Goal: Task Accomplishment & Management: Complete application form

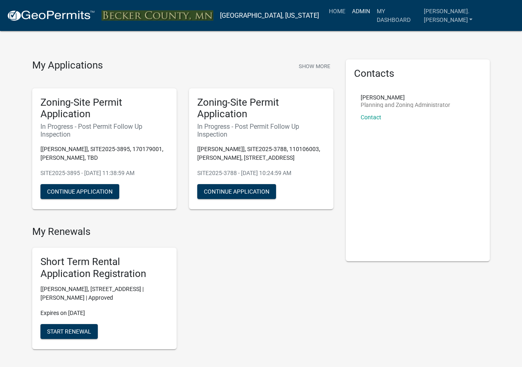
click at [373, 12] on link "Admin" at bounding box center [361, 11] width 25 height 16
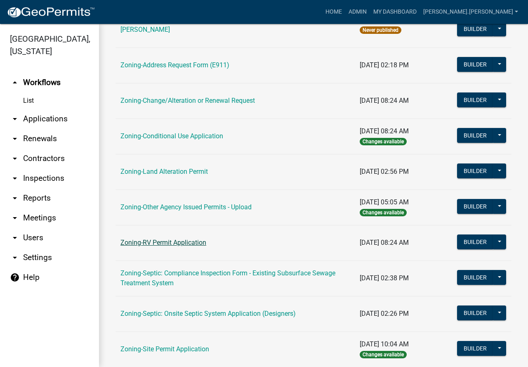
scroll to position [206, 0]
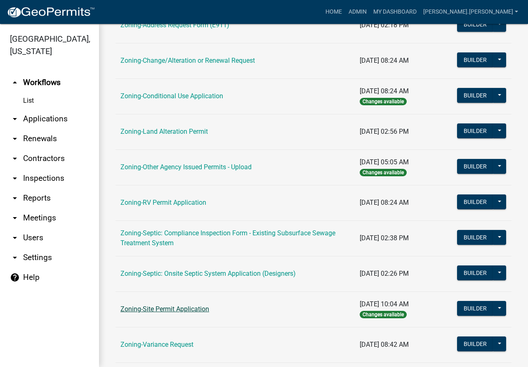
click at [186, 307] on link "Zoning-Site Permit Application" at bounding box center [164, 309] width 89 height 8
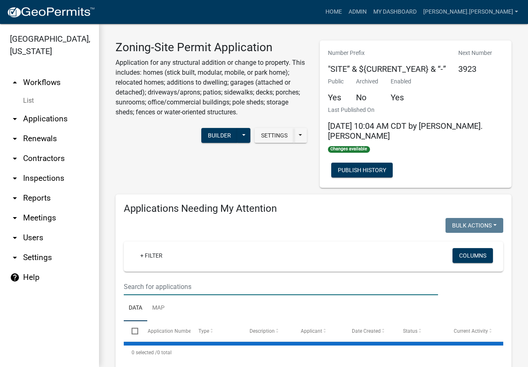
paste input "191459000"
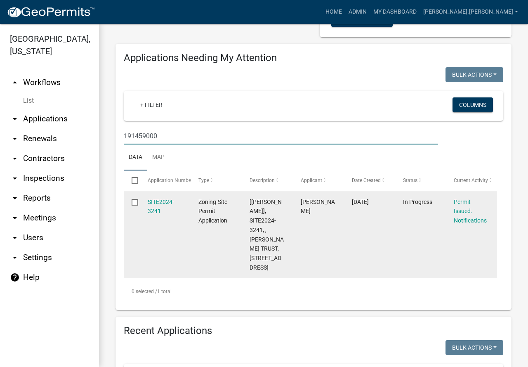
scroll to position [165, 0]
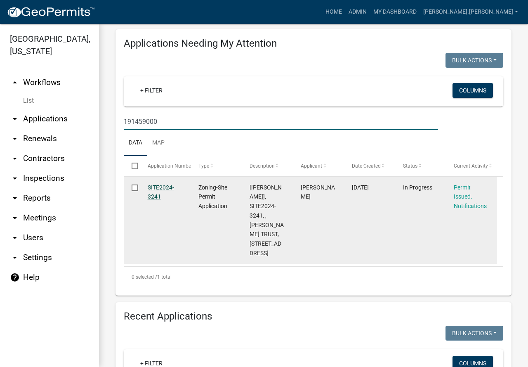
type input "191459000"
click at [168, 184] on link "SITE2024-3241" at bounding box center [161, 192] width 26 height 16
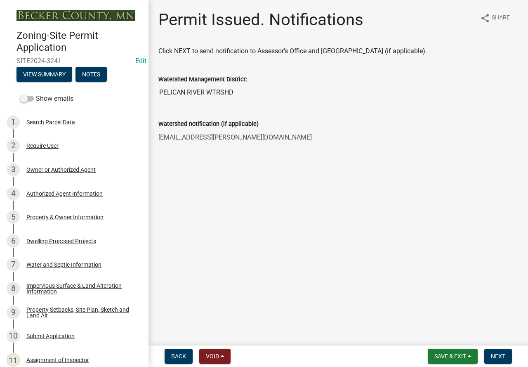
click at [227, 24] on h1 "Permit Issued. Notifications" at bounding box center [260, 20] width 205 height 20
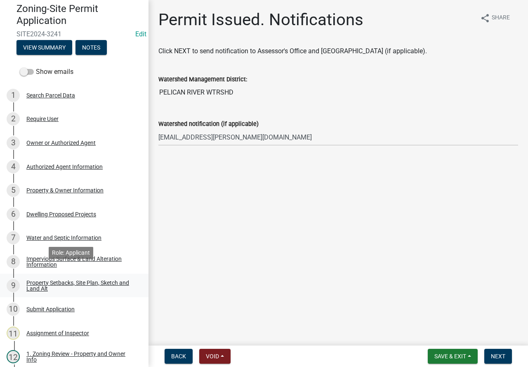
scroll to position [41, 0]
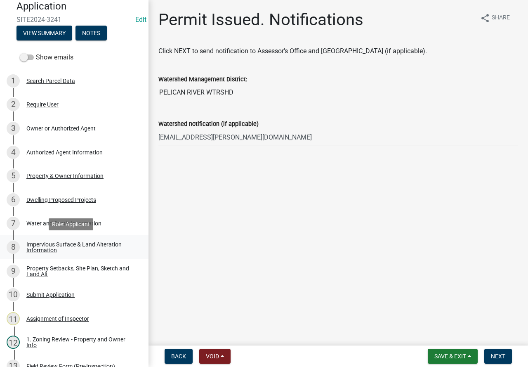
click at [68, 238] on link "8 Impervious Surface & Land Alteration Information" at bounding box center [74, 247] width 148 height 24
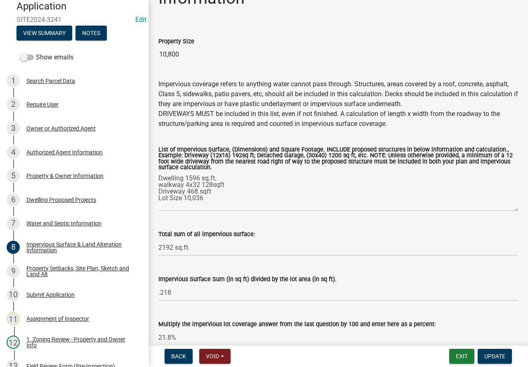
click at [232, 52] on input "10,800" at bounding box center [338, 54] width 360 height 16
click at [72, 198] on div "Dwelling Proposed Projects" at bounding box center [61, 200] width 70 height 6
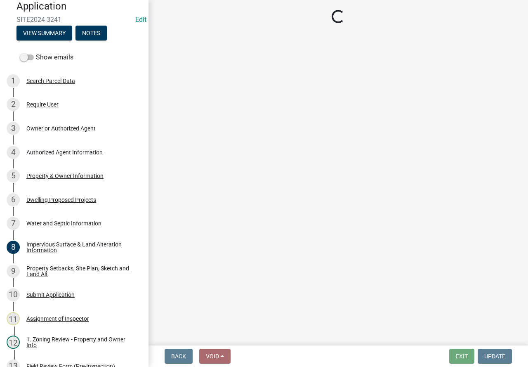
select select "5b8abcc6-67f7-49fb-8f25-c295ccc2b339"
select select "ba56d9f6-ced5-4c38-bdcc-33bfa85ac6de"
select select "f4ae0446-41fa-4afd-99aa-409617c58827"
select select "e13aacd2-5b16-46a8-9c16-26b3d7b1c810"
select select "c27384bf-1a99-4db7-bba2-f252eee07fd8"
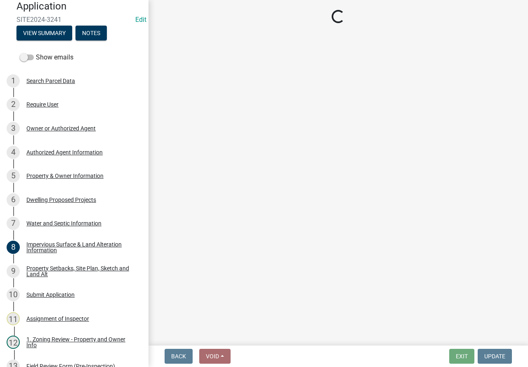
select select "1a903929-ca60-4f1e-8afa-8a841f04a978"
select select "5dd6cdd5-8b7d-4534-b791-478230f7b8b7"
select select "638dddef-31f4-4d73-b0b5-0ffc7b344434"
select select "0c863e3c-258e-4b1d-9985-47500660ce44"
select select "8786fdd2-7f96-462d-8069-e958fae6b9a0"
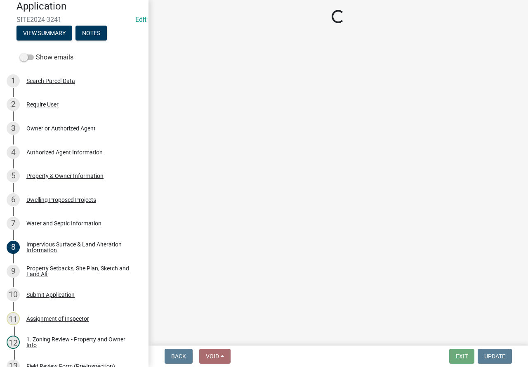
select select "256d326d-7a65-4b43-bb27-2952fbe4c534"
select select "75cb6c0c-1bab-4101-a7ce-eb87cbd598c1"
select select "0ceb8b90-6e92-4b1f-be25-acba4c819eff"
select select "ab9119d1-7da9-49c4-9fac-8c142204c89d"
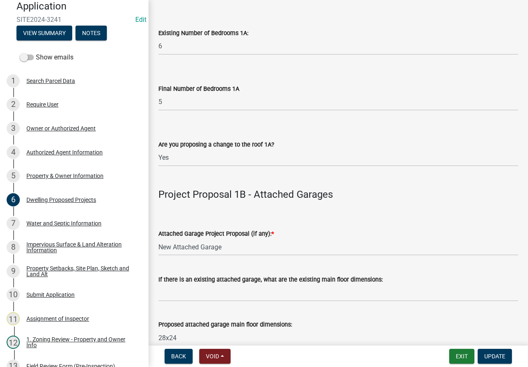
scroll to position [866, 0]
